Goal: Navigation & Orientation: Go to known website

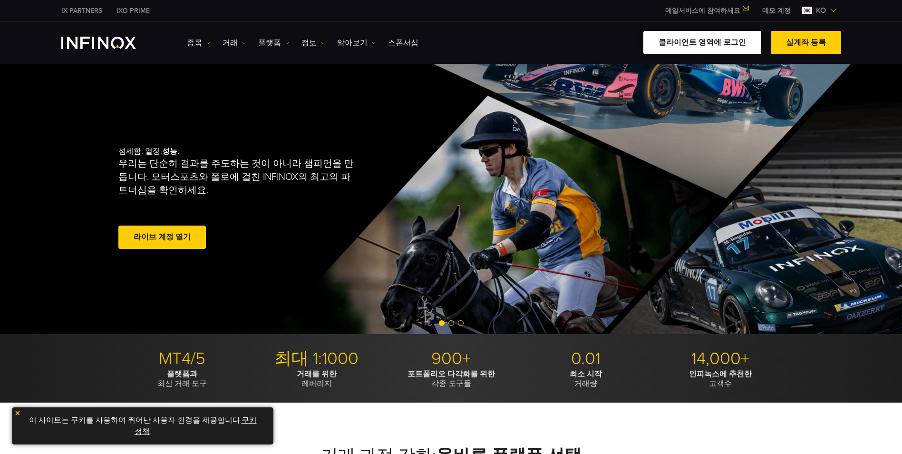
click at [708, 47] on link "클라이언트 영역에 로그인" at bounding box center [703, 42] width 118 height 23
